Goal: Task Accomplishment & Management: Register for event/course

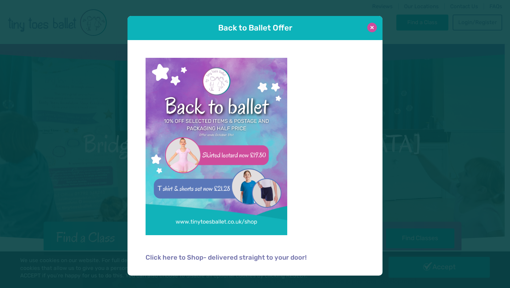
click at [375, 30] on button at bounding box center [372, 28] width 10 height 10
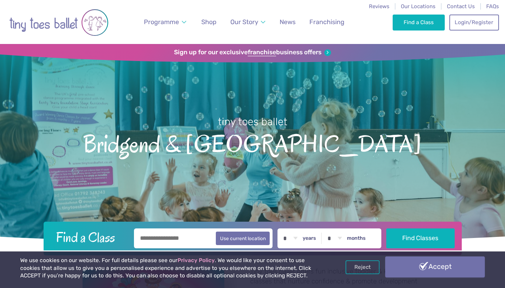
click at [400, 249] on link "Accept" at bounding box center [435, 266] width 100 height 21
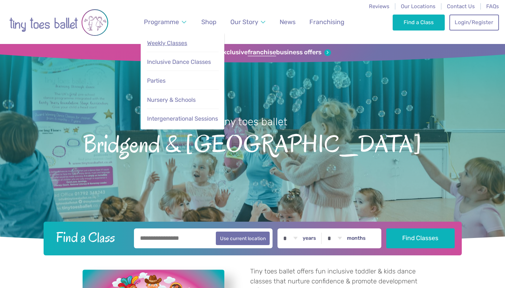
click at [174, 44] on span "Weekly Classes" at bounding box center [167, 43] width 40 height 7
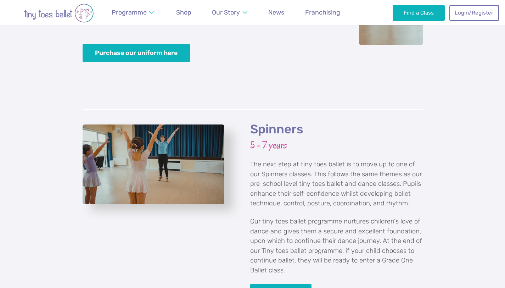
scroll to position [1549, 0]
